Goal: Find specific page/section

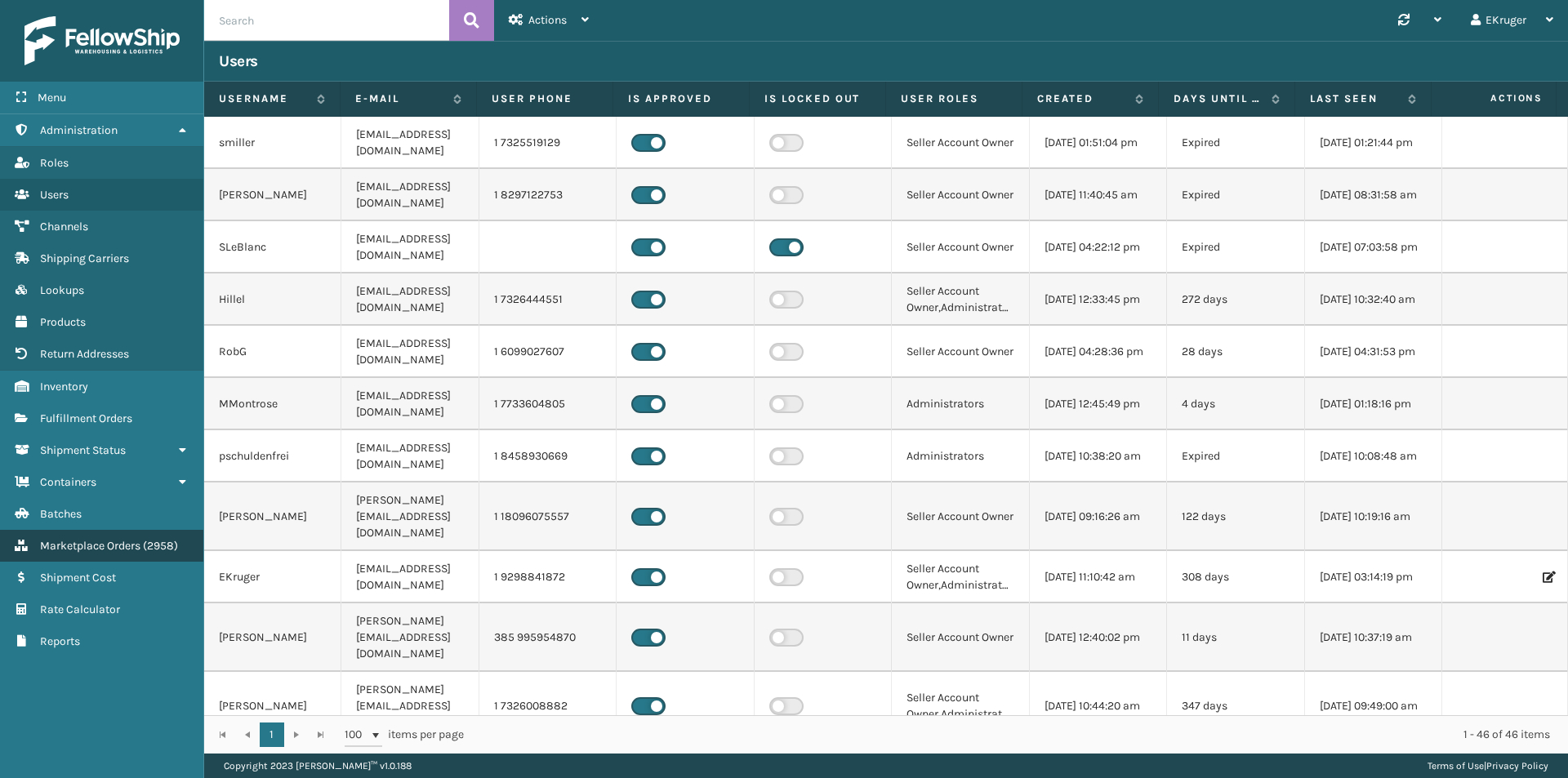
click at [100, 537] on link "Marketplace Orders ( 2958 )" at bounding box center [101, 546] width 203 height 32
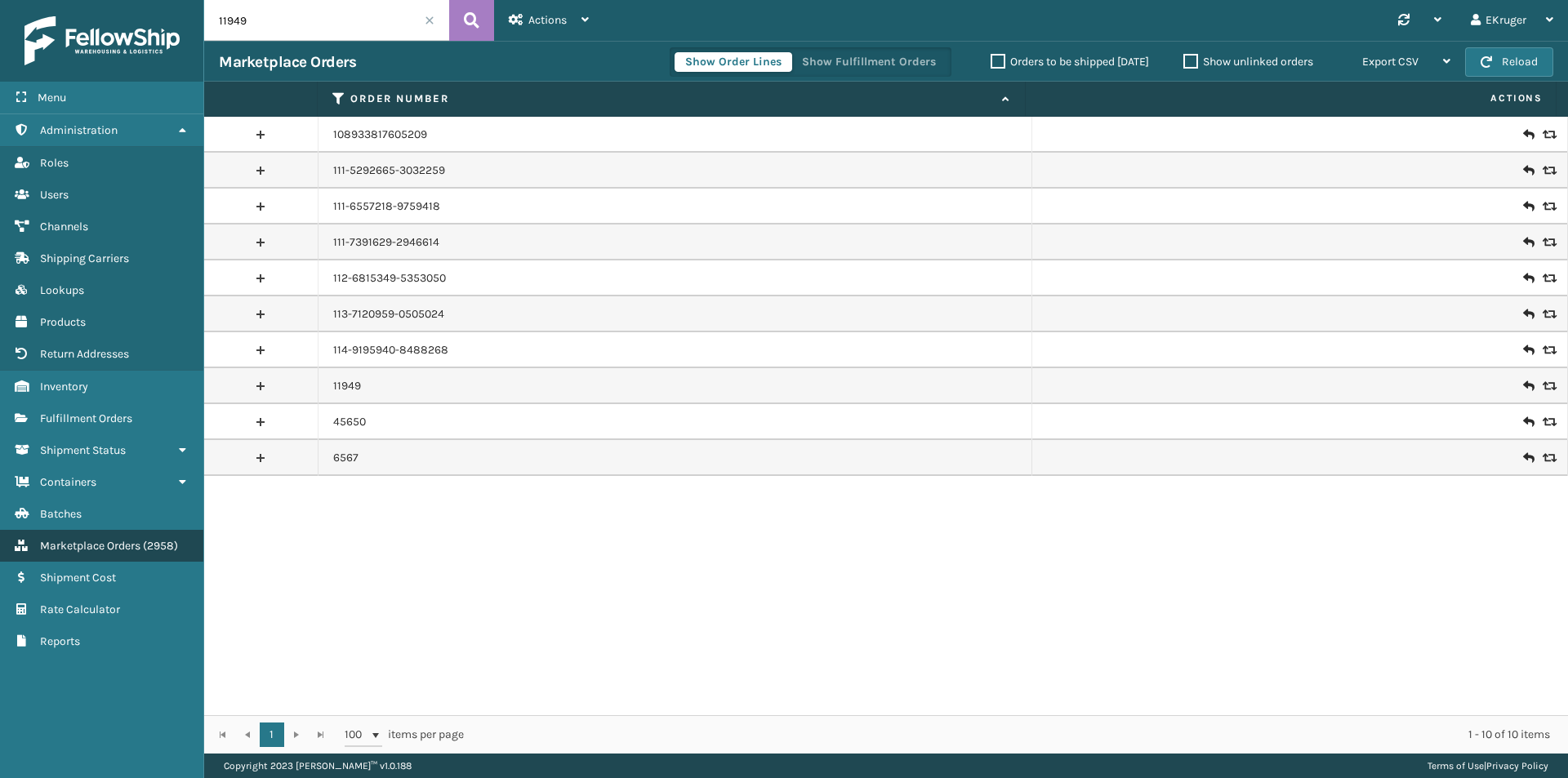
click at [127, 534] on link "Marketplace Orders ( 2958 )" at bounding box center [101, 546] width 203 height 32
click at [129, 409] on link "Fulfillment Orders" at bounding box center [101, 418] width 203 height 32
